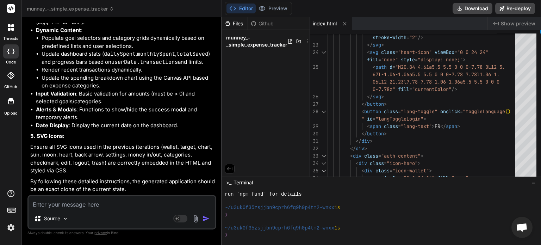
scroll to position [4024, 0]
click at [137, 196] on textarea at bounding box center [122, 202] width 187 height 13
type textarea "g"
type textarea "x"
type textarea "gi"
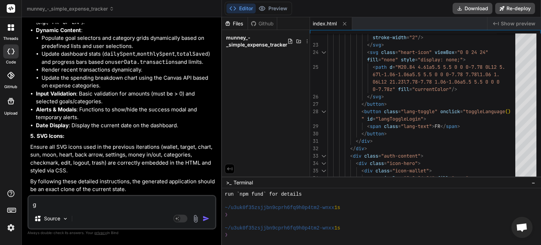
type textarea "x"
type textarea "giv"
type textarea "x"
type textarea "give"
type textarea "x"
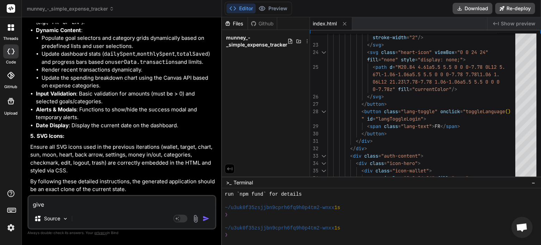
type textarea "give"
type textarea "x"
type textarea "give m"
type textarea "x"
type textarea "give me"
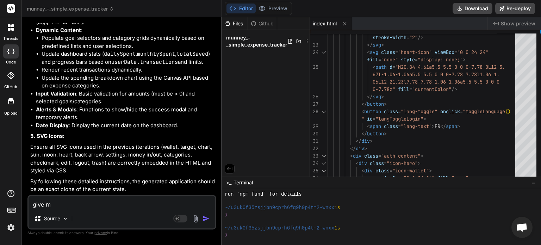
type textarea "x"
type textarea "give me"
type textarea "x"
type textarea "give me t"
type textarea "x"
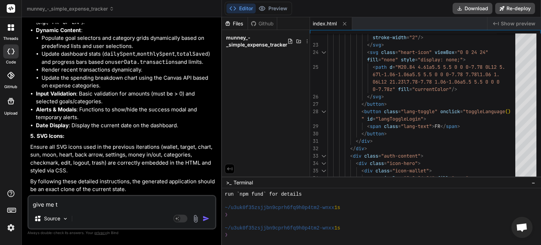
type textarea "give me th"
type textarea "x"
type textarea "give me the"
type textarea "x"
type textarea "give me the"
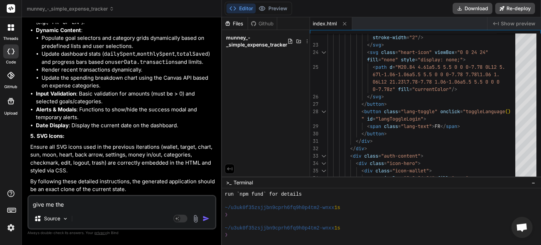
type textarea "x"
type textarea "give me the f"
type textarea "x"
type textarea "give me the fu"
type textarea "x"
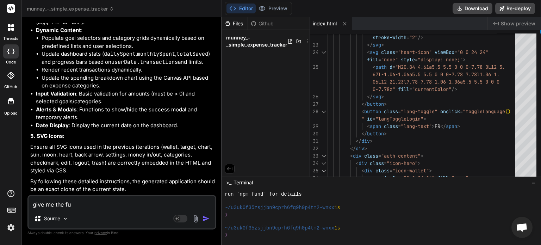
type textarea "give me the ful"
type textarea "x"
type textarea "give me the full"
type textarea "x"
type textarea "give me the full"
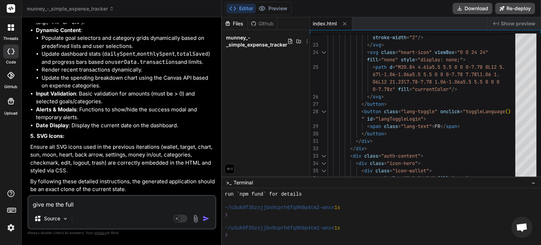
type textarea "x"
type textarea "give me the full c"
type textarea "x"
type textarea "give me the full co"
type textarea "x"
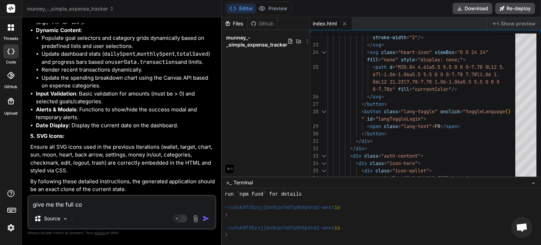
type textarea "give me the full cod"
type textarea "x"
type textarea "give me the full code"
type textarea "x"
type textarea "give me the full code"
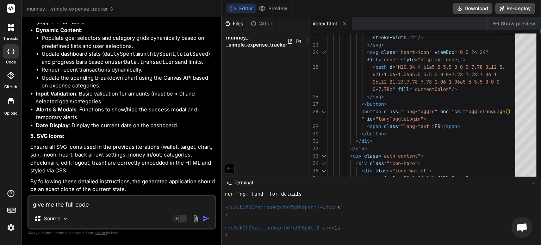
type textarea "x"
type textarea "give me the full code f"
type textarea "x"
type textarea "give me the full code fo"
type textarea "x"
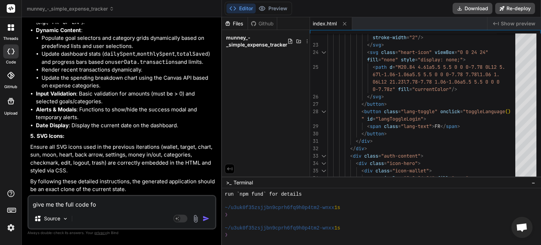
type textarea "give me the full code for"
type textarea "x"
type textarea "give me the full code for"
type textarea "x"
type textarea "give me the full code for w"
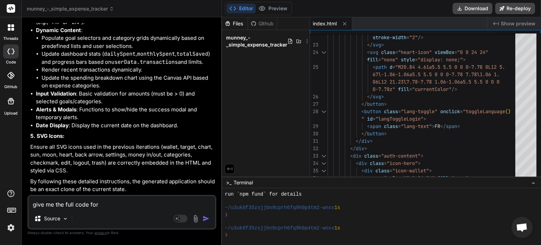
type textarea "x"
type textarea "give me the full code for"
type textarea "x"
type textarea "give me the full code for t"
type textarea "x"
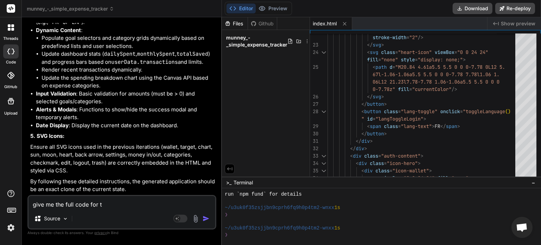
type textarea "give me the full code for th"
type textarea "x"
type textarea "give me the full code for the"
type textarea "x"
type textarea "give me the full code for the"
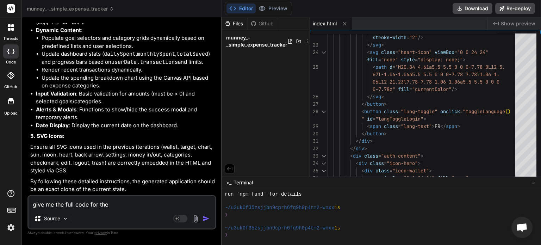
type textarea "x"
paste textarea "What are your savings goals?"
type textarea "give me the full code for the What are your savings goals?"
type textarea "x"
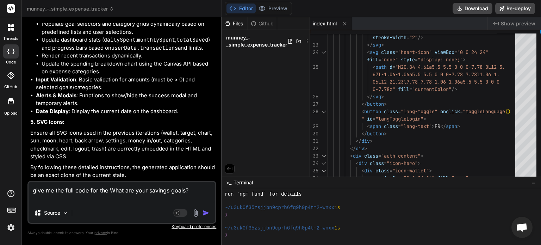
type textarea "give me the full code for the What are your savings goals? s"
type textarea "x"
type textarea "give me the full code for the What are your savings goals? se"
type textarea "x"
type textarea "give me the full code for the What are your savings goals? sec"
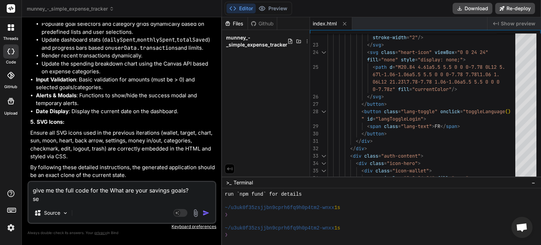
type textarea "x"
type textarea "give me the full code for the What are your savings goals? sect"
type textarea "x"
type textarea "give me the full code for the What are your savings goals? secti"
type textarea "x"
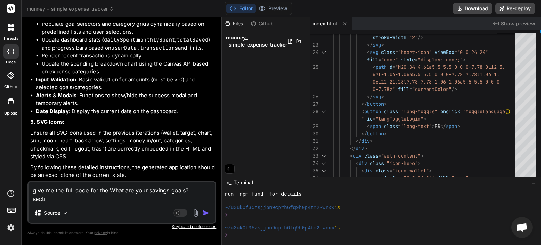
type textarea "give me the full code for the What are your savings goals? sectio"
type textarea "x"
type textarea "give me the full code for the What are your savings goals? section"
type textarea "x"
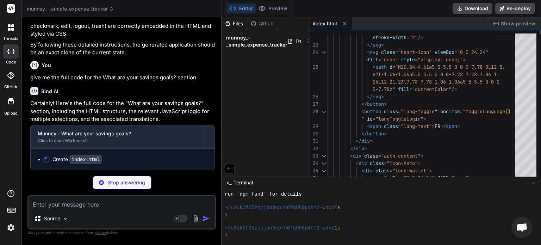
scroll to position [4160, 0]
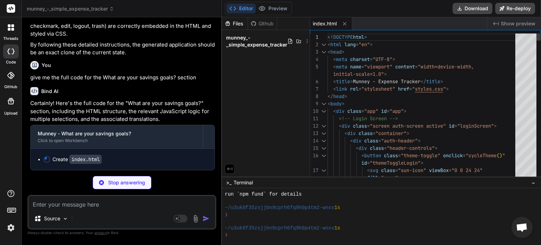
type textarea "x"
type textarea "</html>"
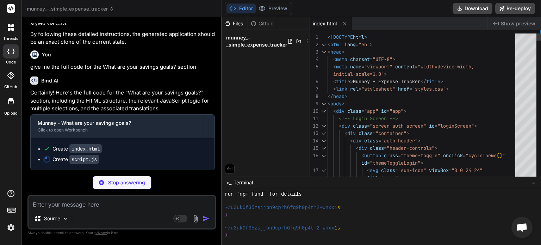
type textarea "x"
type textarea "<!DOCTYPE html> <html lang="en"> <head> <meta charset="UTF-8"> <meta name="view…"
click at [267, 39] on span "munney_-_simple_expense_tracker" at bounding box center [256, 41] width 61 height 14
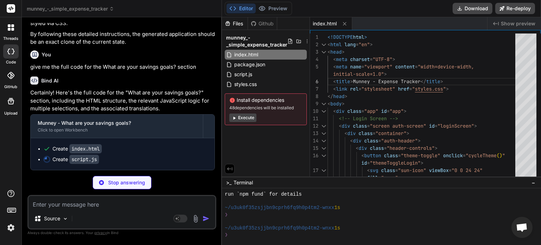
click at [241, 118] on button "Execute" at bounding box center [242, 117] width 27 height 8
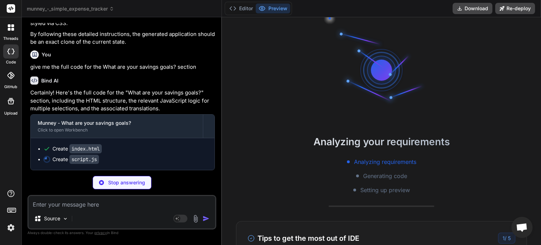
scroll to position [263, 0]
click at [245, 9] on button "Editor" at bounding box center [240, 9] width 29 height 10
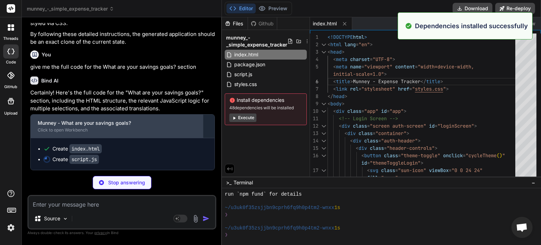
scroll to position [4171, 0]
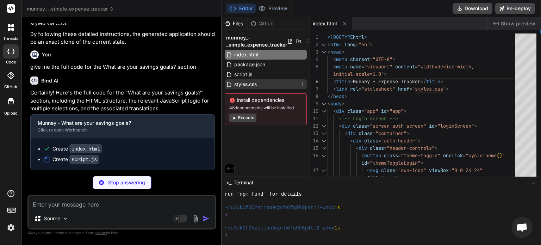
type textarea "x"
click at [254, 84] on span "styles.css" at bounding box center [245, 84] width 24 height 8
type textarea "font-size: 1.3rem; } }"
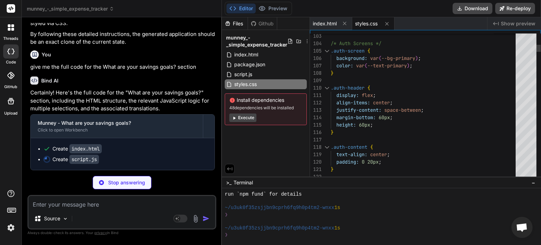
type textarea "x"
type textarea "background: var(--bg-primary); color: var(--text-primary); } .auth-header { dis…"
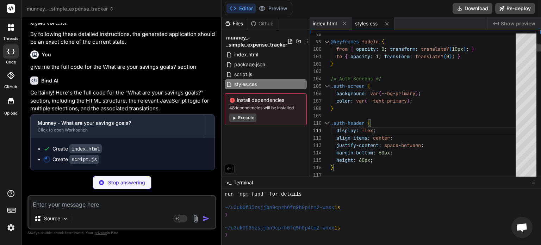
type textarea "x"
type textarea ":root { /* Modern Dark Color Palette */ --color-primary: #8b5cf6; --color-prima…"
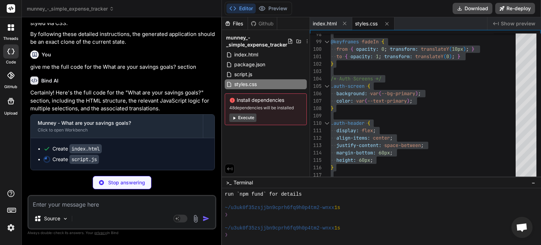
type textarea "x"
type textarea "}"
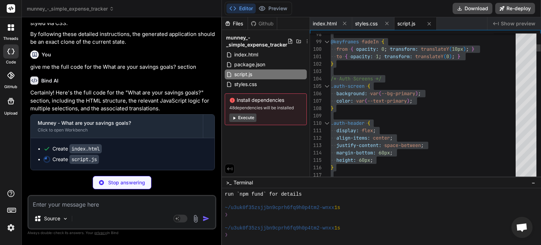
type textarea "x"
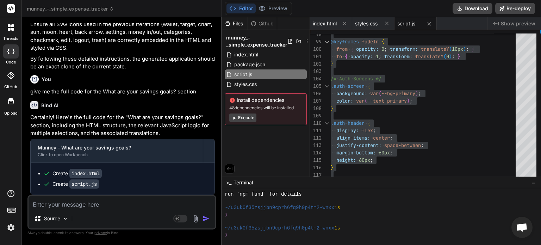
scroll to position [4146, 0]
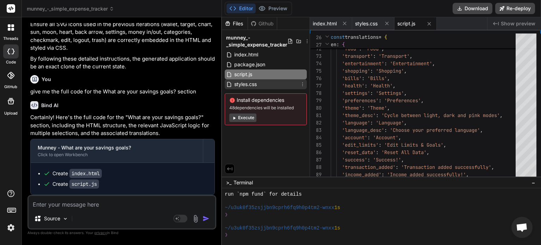
click at [259, 84] on div "styles.css" at bounding box center [266, 84] width 82 height 10
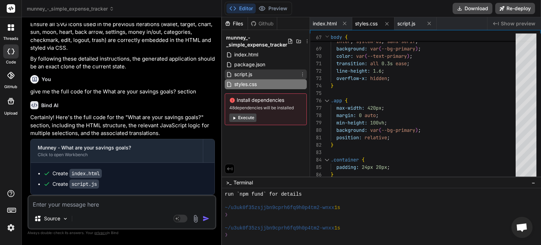
click at [255, 74] on div "script.js" at bounding box center [266, 74] width 82 height 10
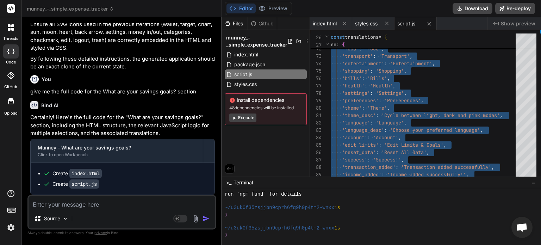
click at [90, 176] on code "index.html" at bounding box center [85, 173] width 32 height 9
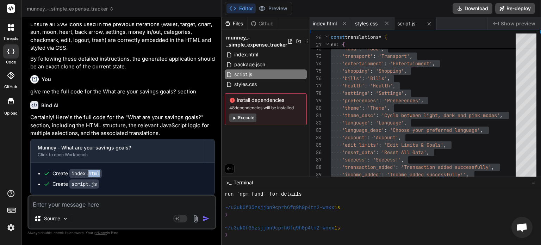
click at [90, 176] on code "index.html" at bounding box center [85, 173] width 32 height 9
click at [183, 126] on p "Certainly! Here's the full code for the "What are your savings goals?" section,…" at bounding box center [122, 125] width 184 height 24
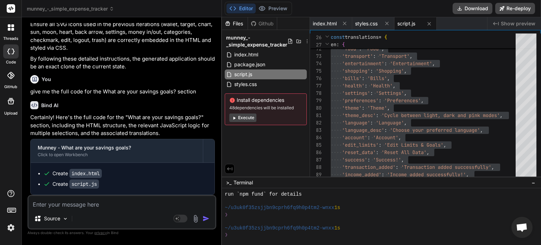
click at [87, 176] on code "index.html" at bounding box center [85, 173] width 32 height 9
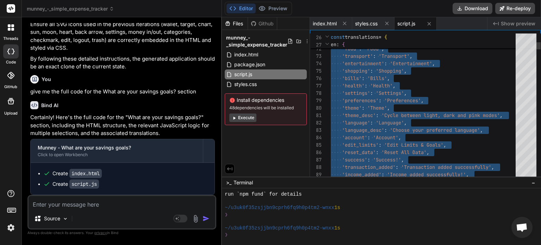
type textarea "'preferences': 'Preferences', 'theme': 'Theme', 'theme_desc': 'Cycle between li…"
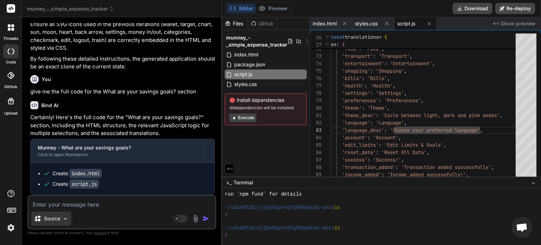
click at [70, 223] on div "Source" at bounding box center [51, 218] width 40 height 14
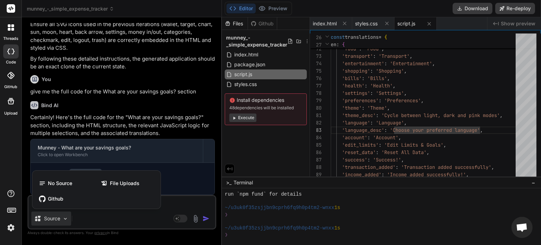
click at [181, 194] on div at bounding box center [270, 122] width 541 height 245
type textarea "x"
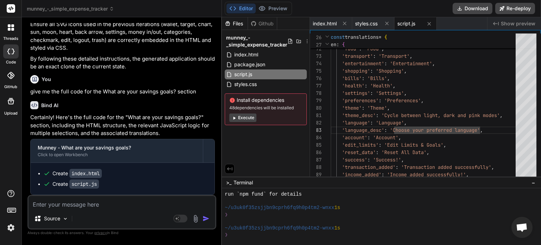
click at [179, 201] on textarea at bounding box center [122, 202] width 187 height 13
click at [258, 57] on span "index.html" at bounding box center [245, 54] width 25 height 8
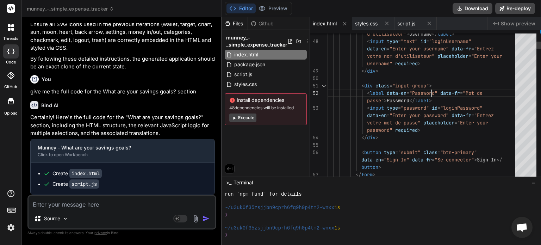
scroll to position [0, 0]
type textarea "<!DOCTYPE html> <html lang="en"> <head> <meta charset="UTF-8"> <meta name="view…"
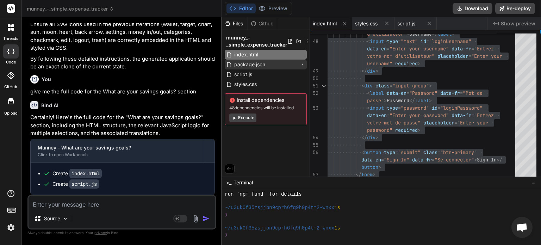
click at [256, 62] on span "package.json" at bounding box center [249, 64] width 32 height 8
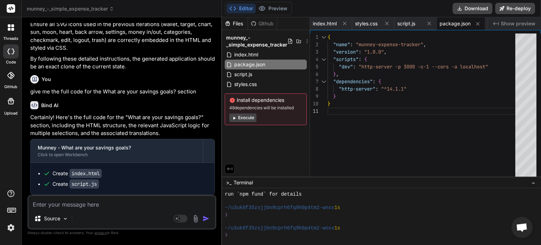
click at [386, 87] on div "{ "name" : "munney-expense-tracker" , "version" : "1.0.0" , "scripts" : { "dev"…" at bounding box center [423, 106] width 192 height 146
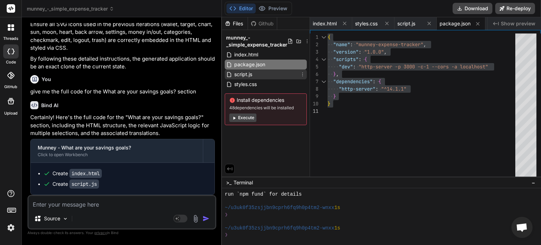
click at [258, 75] on div "script.js" at bounding box center [266, 74] width 82 height 10
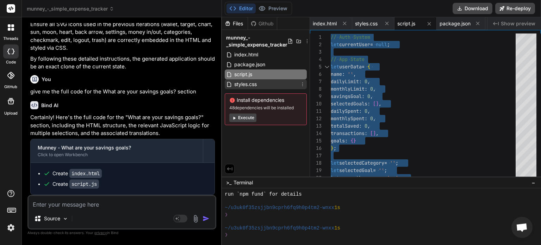
click at [265, 84] on div "styles.css" at bounding box center [266, 84] width 82 height 10
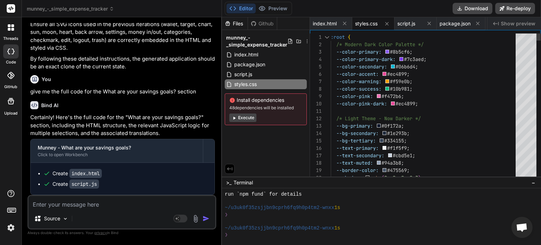
type textarea ":root { /* Modern Dark Color Palette */ --color-primary: #8b5cf6; --color-prima…"
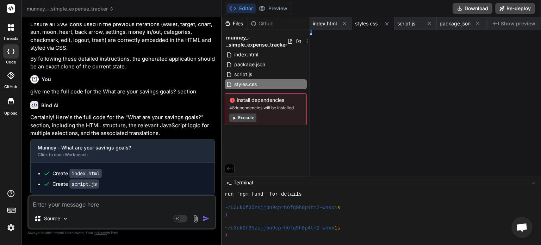
type textarea "x"
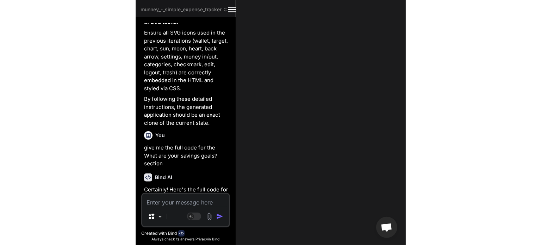
scroll to position [6722, 0]
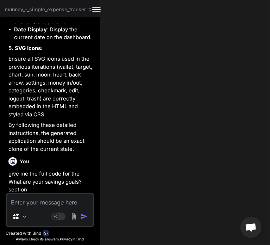
click at [96, 8] on icon "Created with Pixso." at bounding box center [96, 9] width 8 height 8
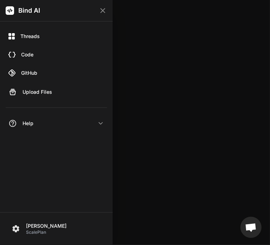
click at [160, 20] on div at bounding box center [135, 122] width 270 height 245
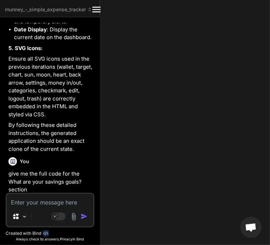
type textarea ":root { /* Modern Dark Color Palette */ --color-primary: #8b5cf6; --color-prima…"
type textarea "x"
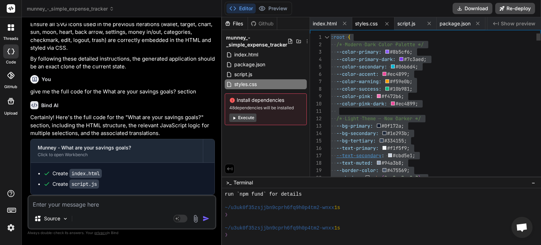
scroll to position [4045, 0]
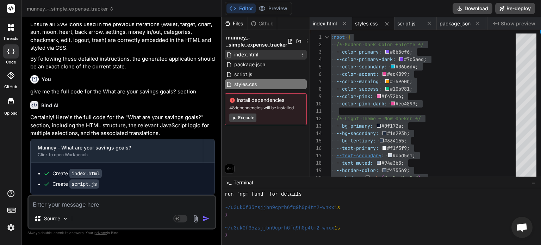
click at [256, 55] on span "index.html" at bounding box center [245, 54] width 25 height 8
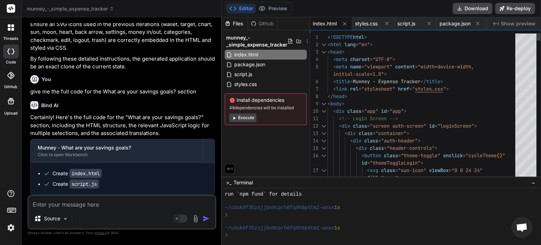
type textarea "<!DOCTYPE html> <html lang="en"> <head> <meta charset="UTF-8"> <meta name="view…"
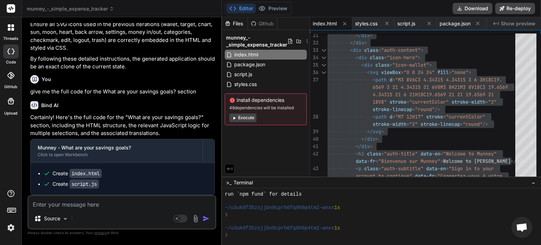
click at [135, 202] on textarea at bounding box center [122, 202] width 187 height 13
type textarea "f"
type textarea "x"
type textarea "fo"
type textarea "x"
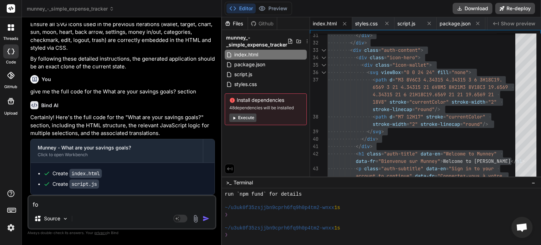
type textarea "for"
type textarea "x"
type textarea "for"
type textarea "x"
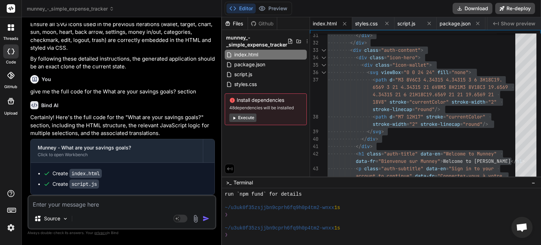
scroll to position [4146, 0]
click at [254, 64] on span "package.json" at bounding box center [249, 64] width 32 height 8
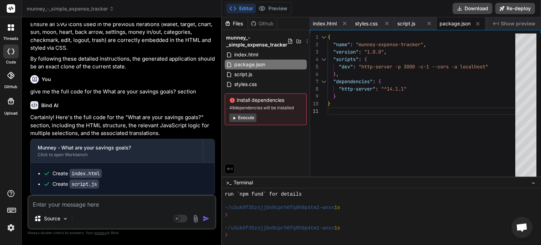
click at [374, 79] on div "{ "name" : "munney-expense-tracker" , "version" : "1.0.0" , "scripts" : { "dev"…" at bounding box center [423, 106] width 192 height 146
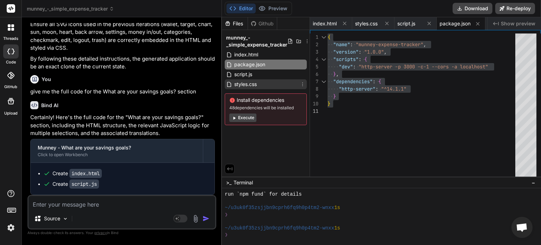
click at [251, 83] on span "styles.css" at bounding box center [245, 84] width 24 height 8
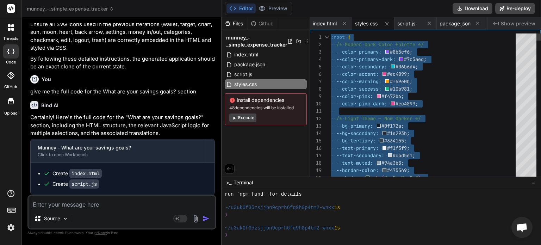
type textarea "/* Light Theme - Now Darker */ --bg-primary: #0f172a; --bg-secondary: #1e293b; …"
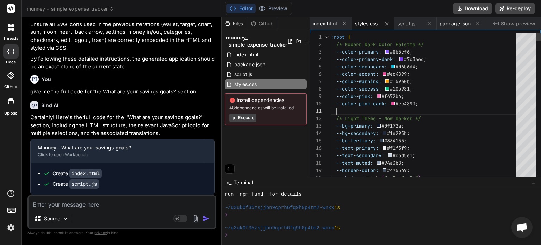
click at [466, 11] on button "Download" at bounding box center [472, 8] width 40 height 11
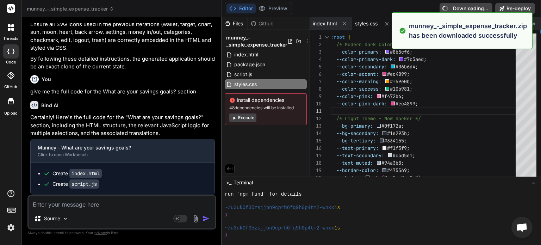
type textarea "x"
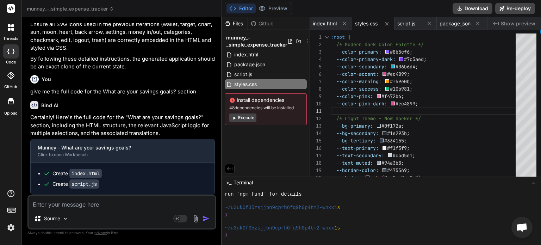
click at [379, 9] on div "Editor Preview Download Re-deploy" at bounding box center [381, 8] width 319 height 17
